Goal: Transaction & Acquisition: Download file/media

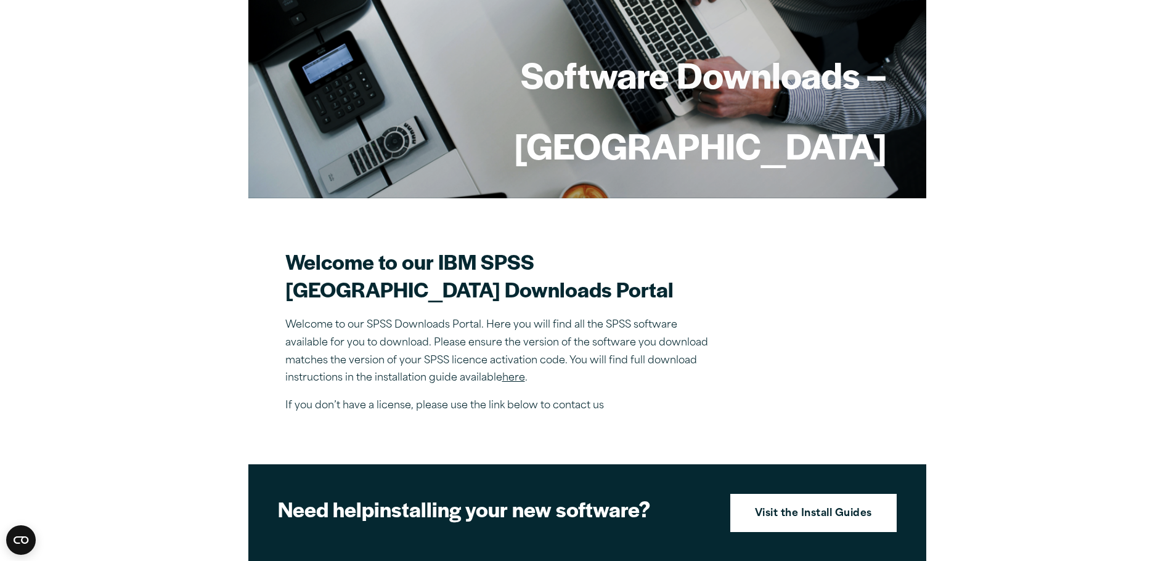
scroll to position [185, 0]
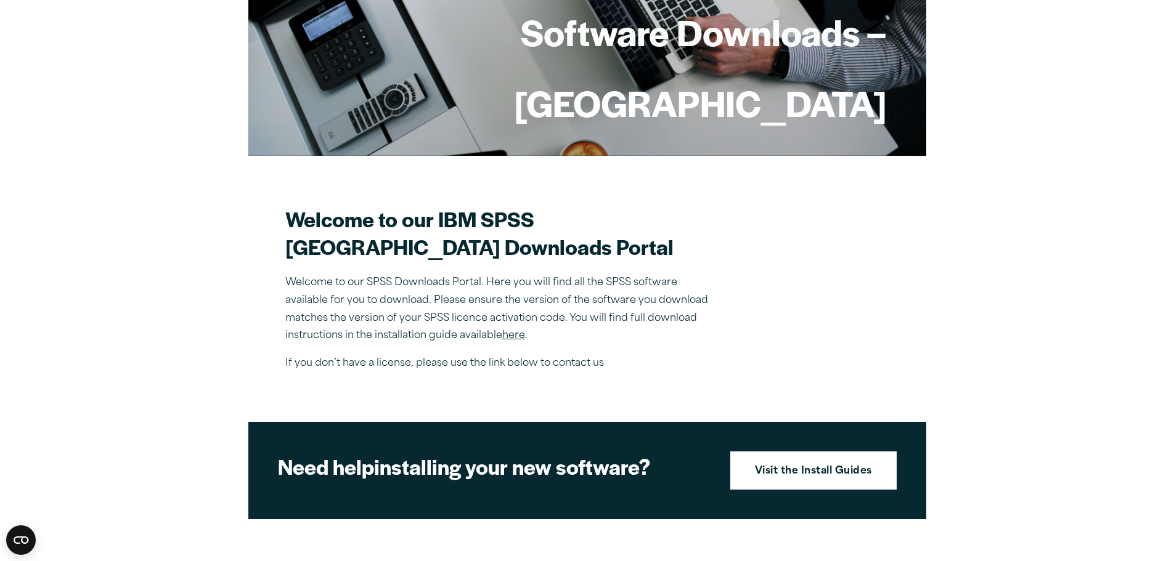
click at [517, 333] on link "here" at bounding box center [513, 336] width 23 height 10
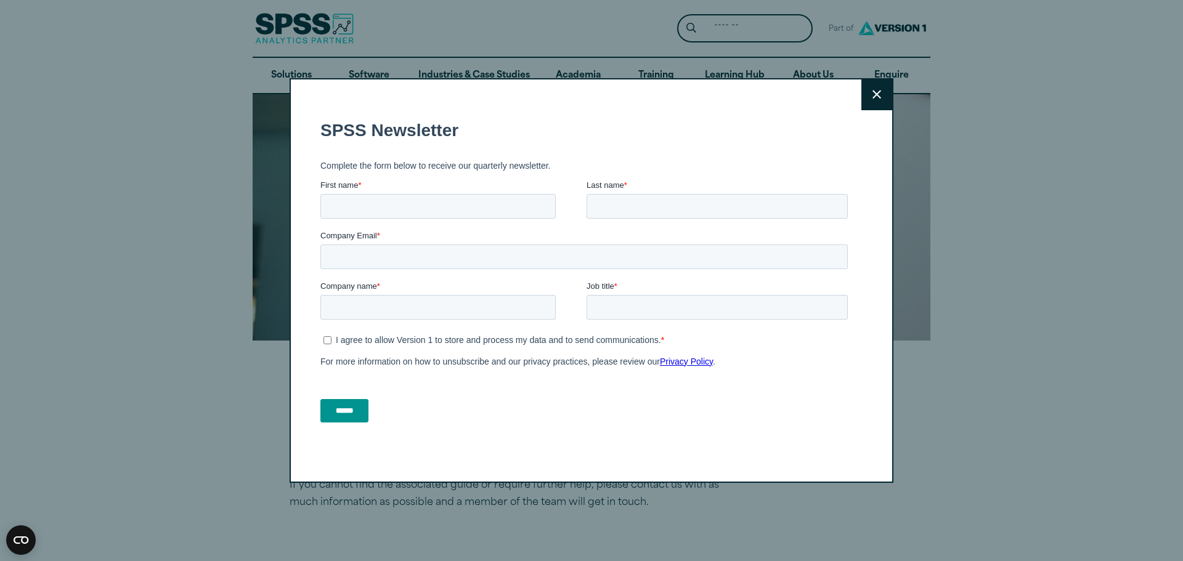
click at [872, 97] on icon at bounding box center [876, 94] width 9 height 9
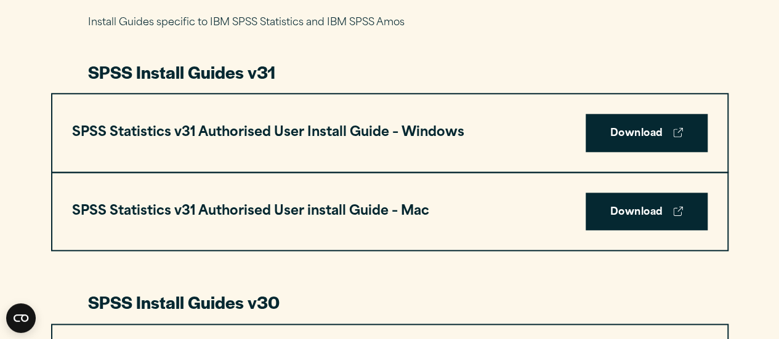
scroll to position [616, 0]
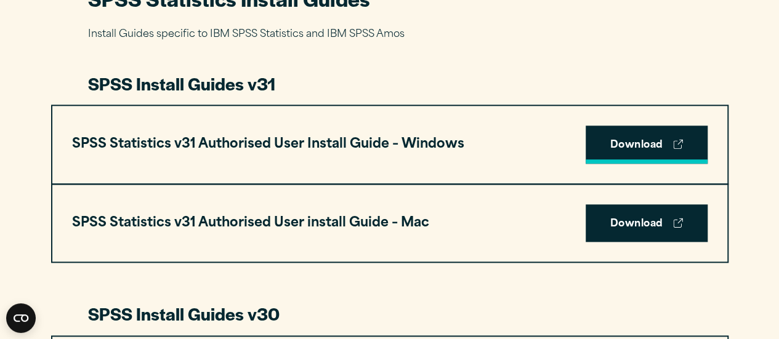
click at [644, 139] on link "Download" at bounding box center [647, 145] width 122 height 38
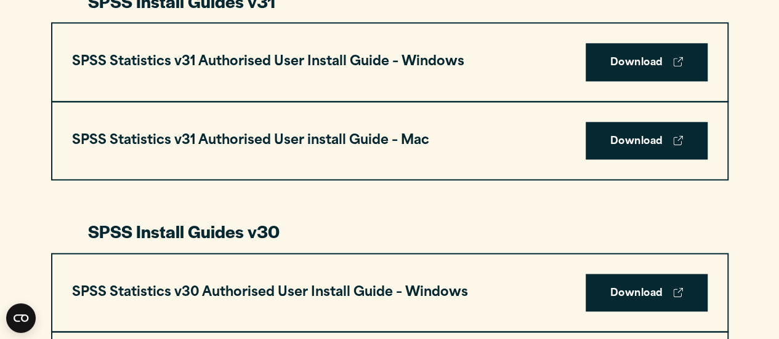
scroll to position [641, 0]
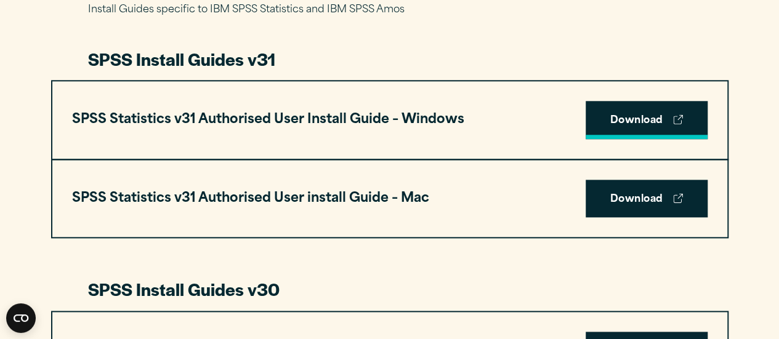
click at [678, 115] on icon at bounding box center [678, 120] width 10 height 10
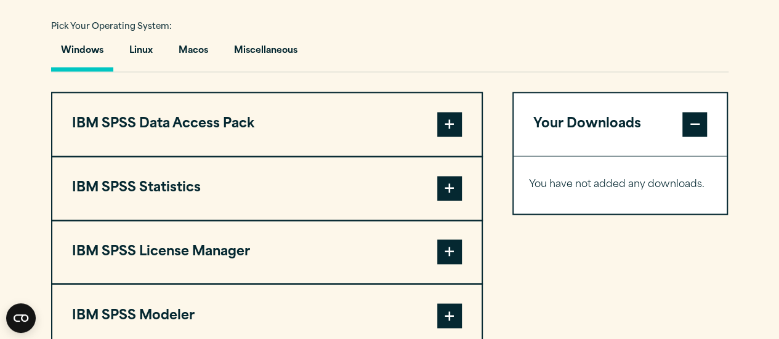
scroll to position [924, 0]
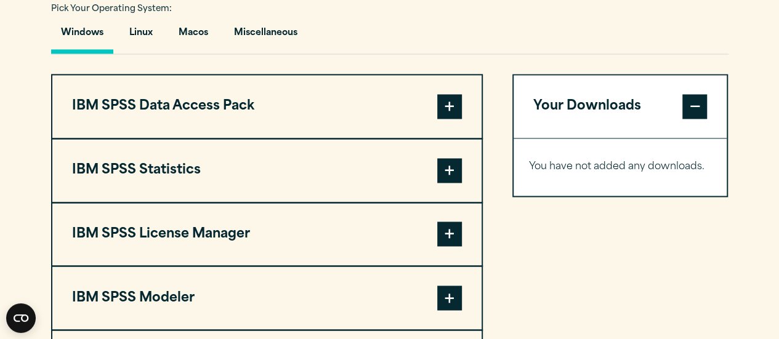
click at [319, 169] on button "IBM SPSS Statistics" at bounding box center [266, 170] width 429 height 63
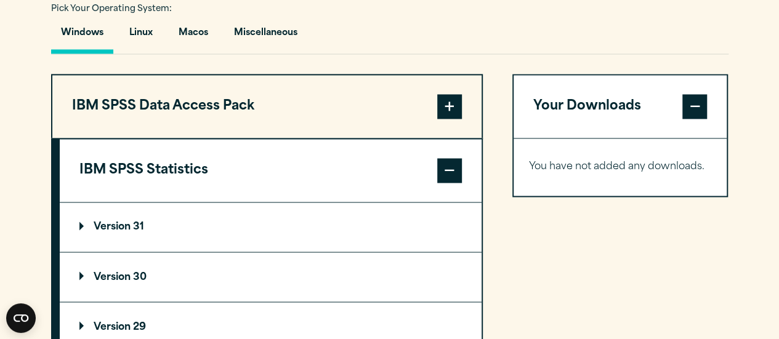
click at [303, 230] on summary "Version 31" at bounding box center [271, 227] width 422 height 49
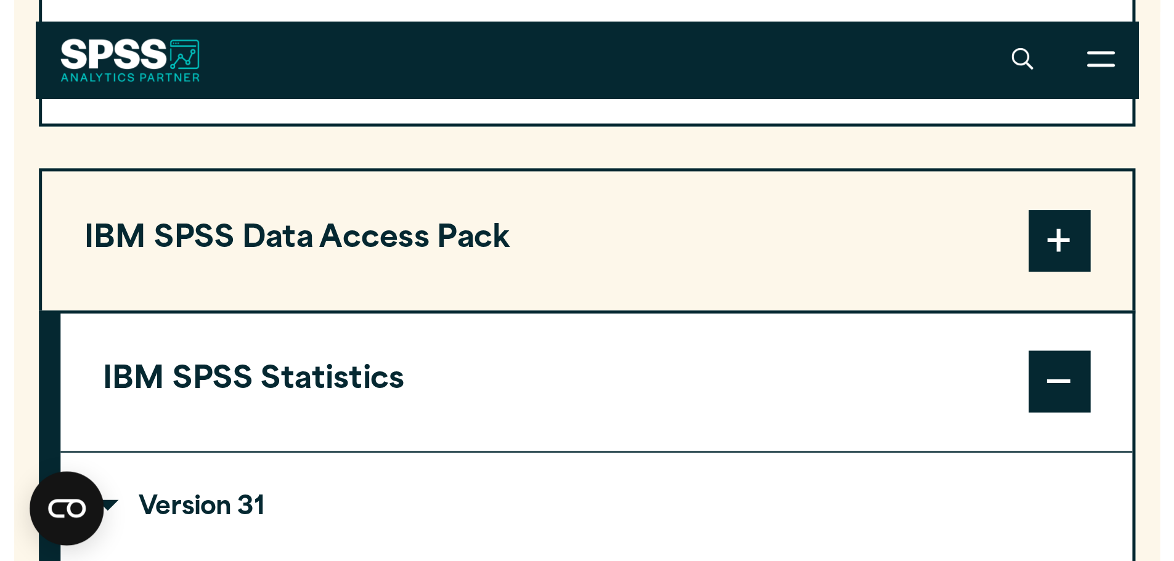
scroll to position [1042, 0]
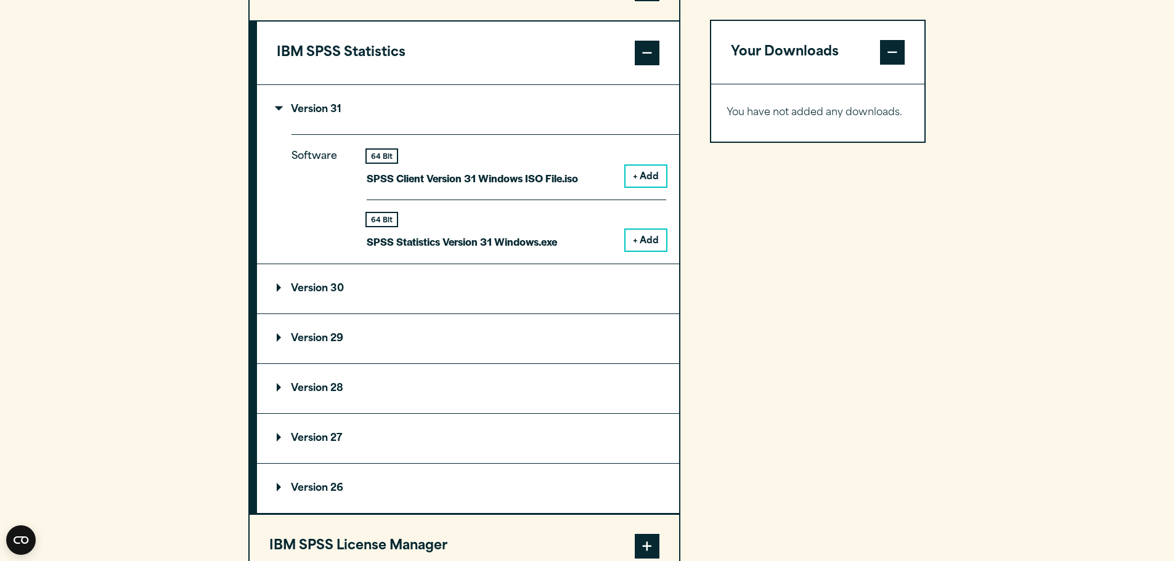
click at [643, 239] on button "+ Add" at bounding box center [645, 240] width 41 height 21
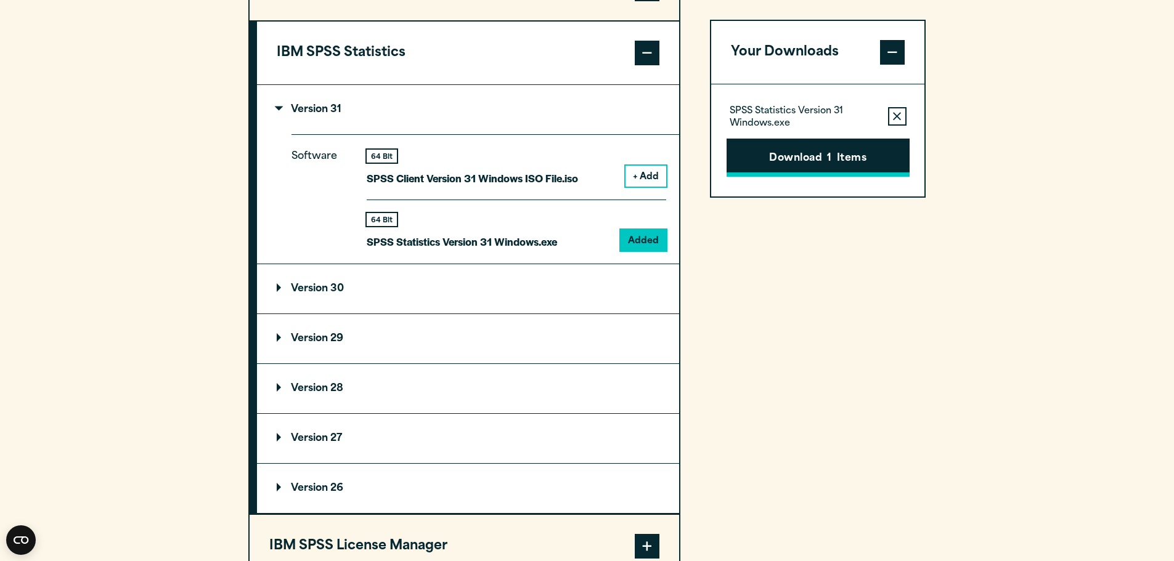
click at [856, 158] on button "Download 1 Items" at bounding box center [817, 158] width 183 height 38
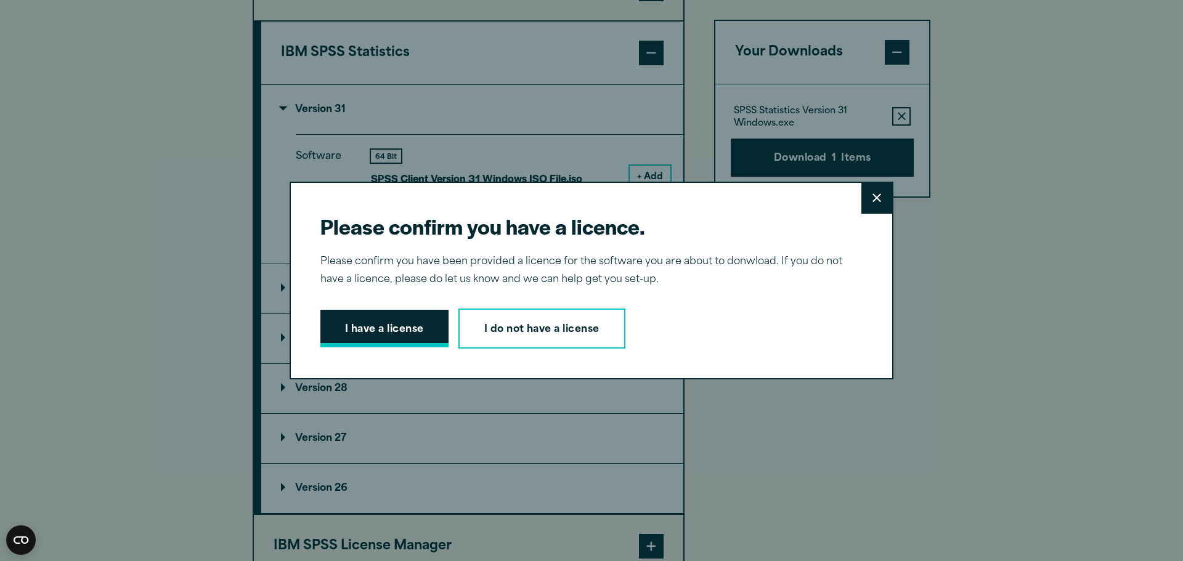
click at [364, 328] on button "I have a license" at bounding box center [384, 329] width 128 height 38
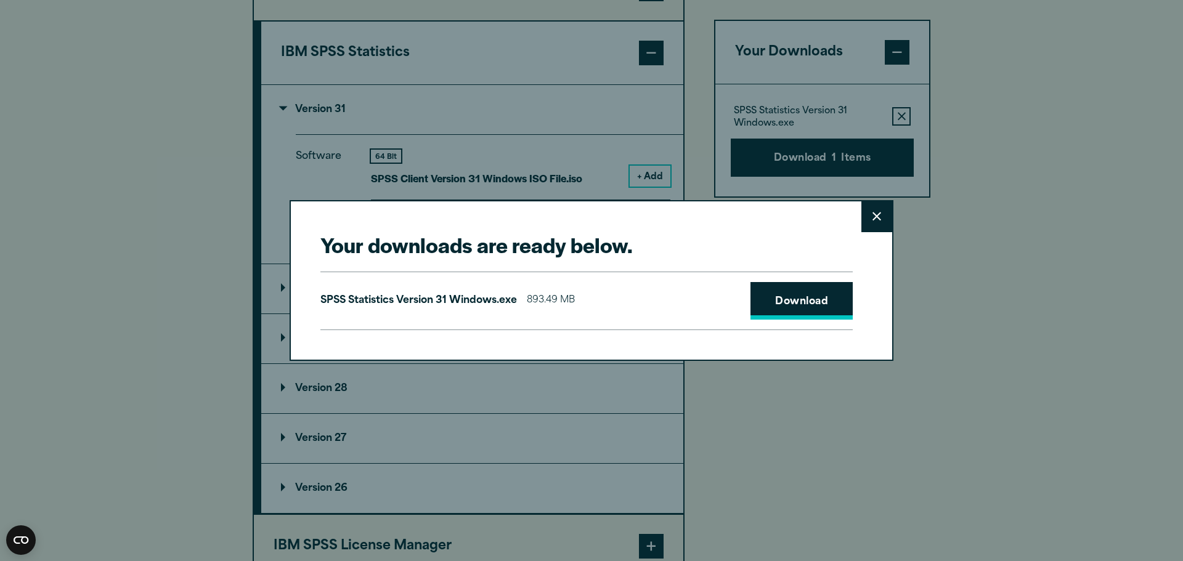
click at [806, 302] on link "Download" at bounding box center [801, 301] width 102 height 38
click at [883, 219] on button "Close" at bounding box center [876, 216] width 31 height 31
